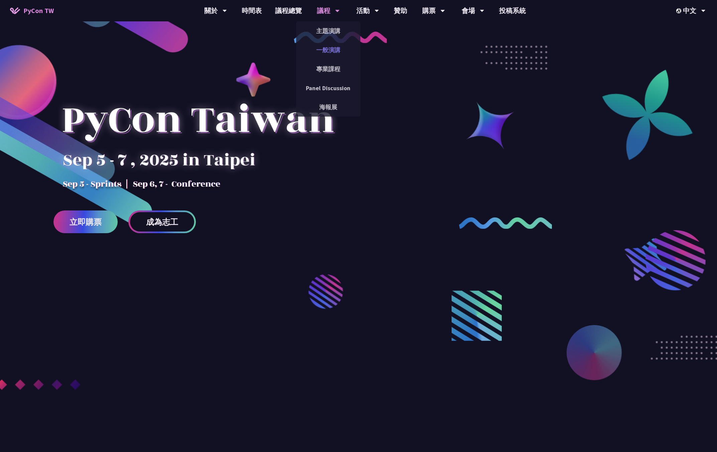
click at [325, 53] on link "一般演講" at bounding box center [328, 50] width 64 height 16
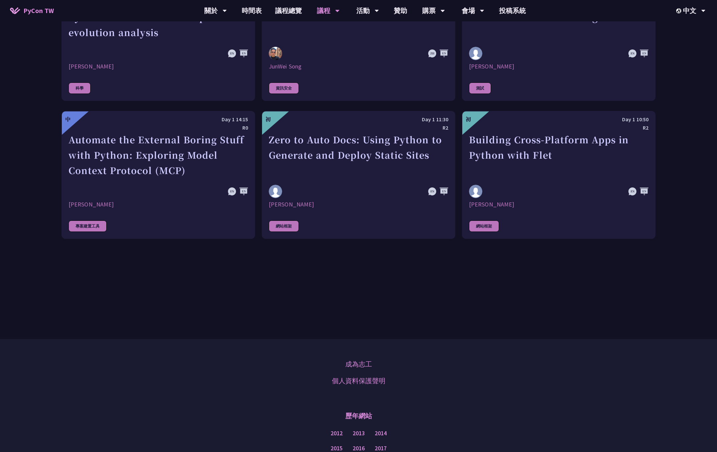
scroll to position [1936, 0]
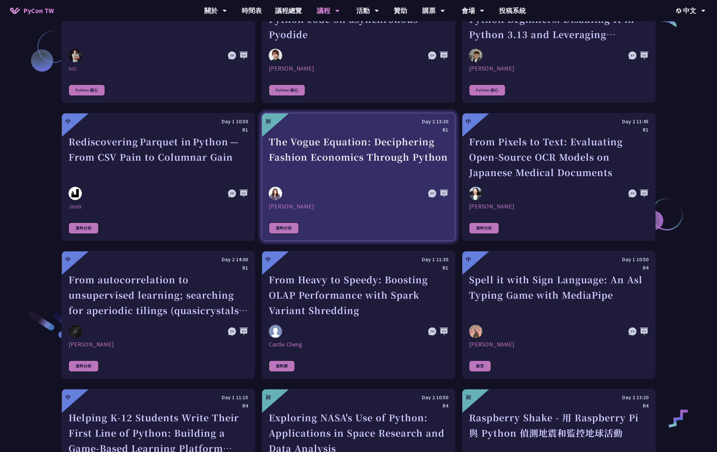
scroll to position [970, 0]
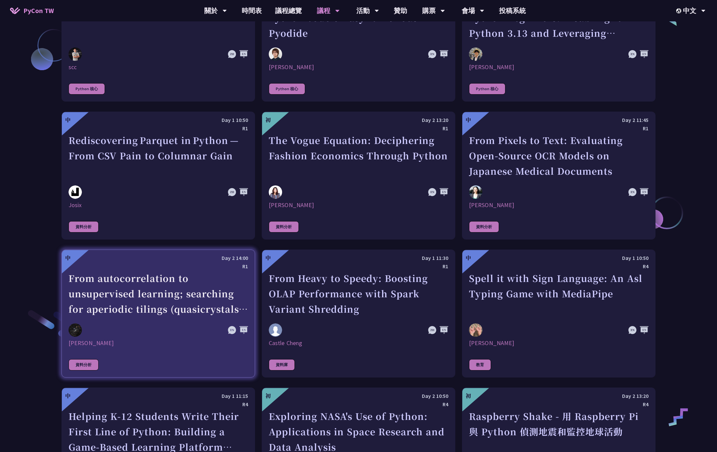
click at [182, 310] on div "From autocorrelation to unsupervised learning; searching for aperiodic tilings …" at bounding box center [159, 294] width 180 height 46
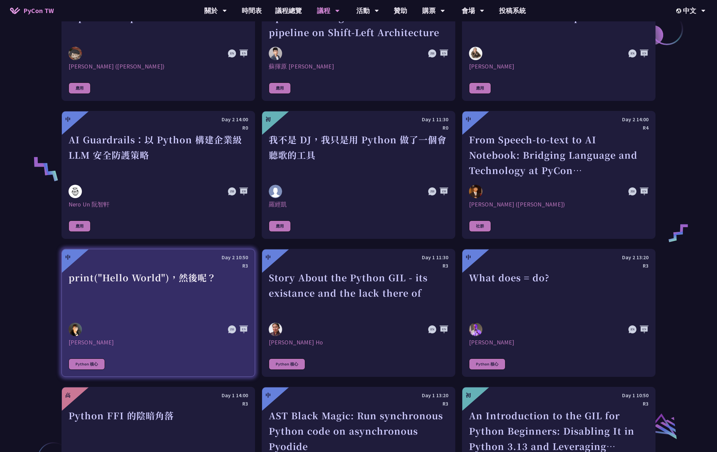
scroll to position [558, 0]
